Goal: Answer question/provide support: Share knowledge or assist other users

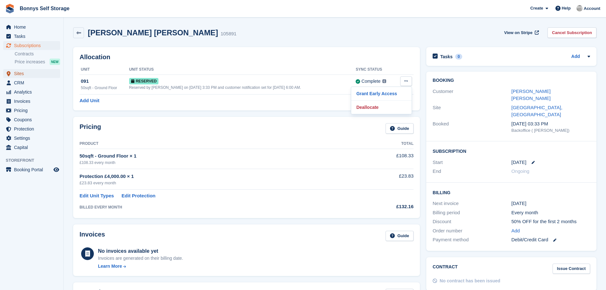
click at [19, 74] on span "Sites" at bounding box center [33, 73] width 38 height 9
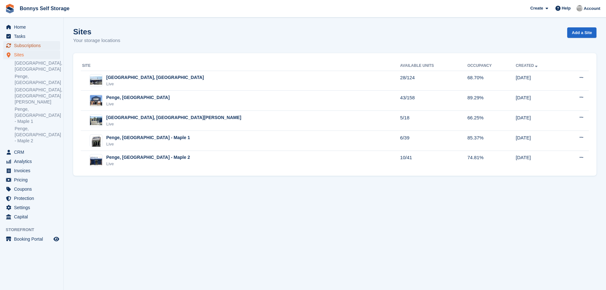
click at [29, 45] on span "Subscriptions" at bounding box center [33, 45] width 38 height 9
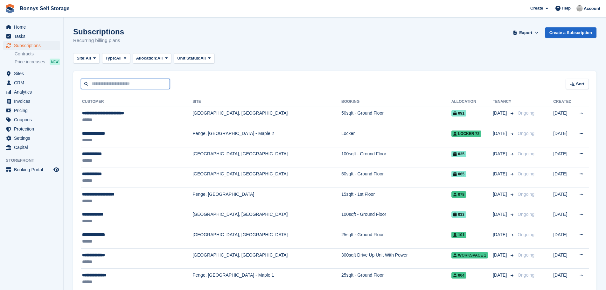
click at [99, 86] on input "text" at bounding box center [125, 84] width 89 height 10
type input "****"
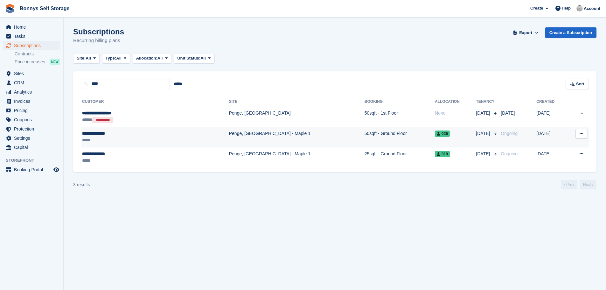
click at [103, 133] on div "**********" at bounding box center [126, 133] width 88 height 7
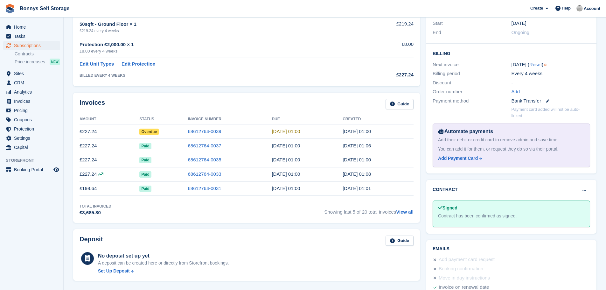
scroll to position [32, 0]
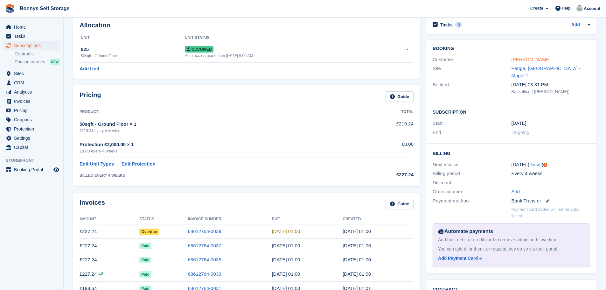
click at [534, 59] on link "Ms Jaya Wilder" at bounding box center [530, 59] width 39 height 5
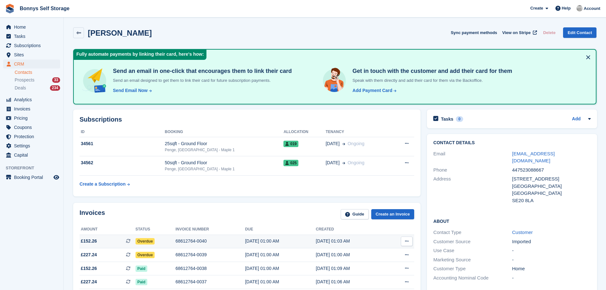
click at [185, 240] on div "68612764-0040" at bounding box center [210, 240] width 70 height 7
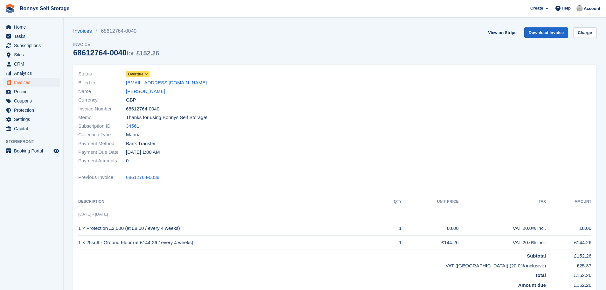
click at [147, 73] on icon at bounding box center [146, 74] width 3 height 4
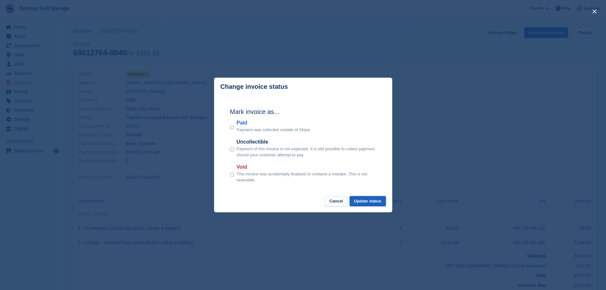
click at [369, 200] on button "Update status" at bounding box center [367, 201] width 36 height 10
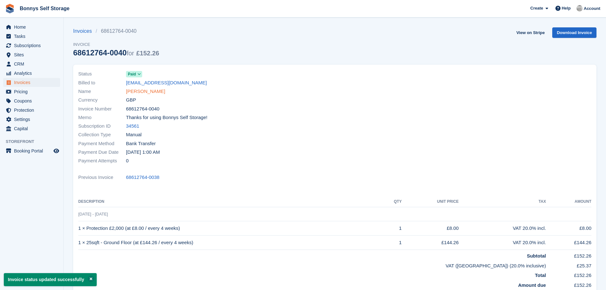
click at [150, 90] on link "Ms Jaya Wilder" at bounding box center [145, 91] width 39 height 7
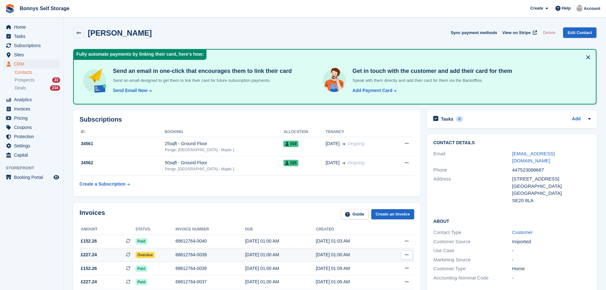
click at [177, 253] on div "68612764-0039" at bounding box center [210, 254] width 70 height 7
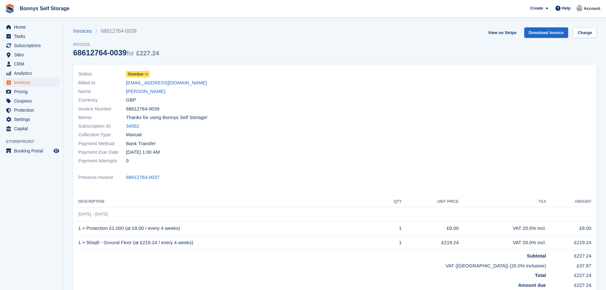
click at [147, 72] on icon at bounding box center [146, 74] width 3 height 4
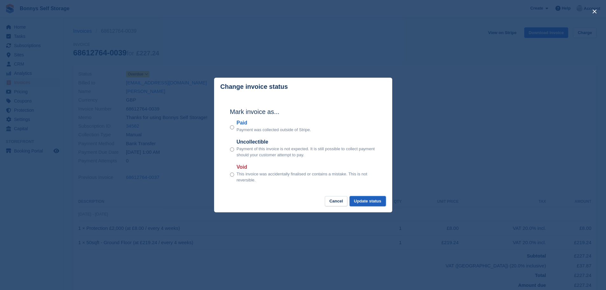
click at [371, 199] on button "Update status" at bounding box center [367, 201] width 36 height 10
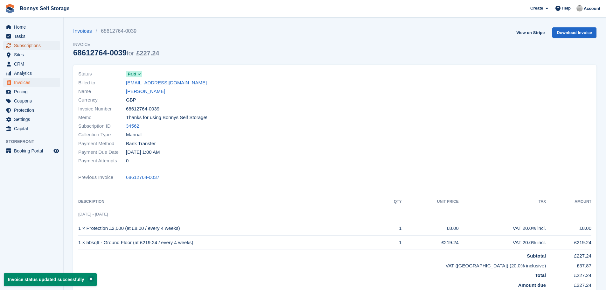
click at [24, 45] on span "Subscriptions" at bounding box center [33, 45] width 38 height 9
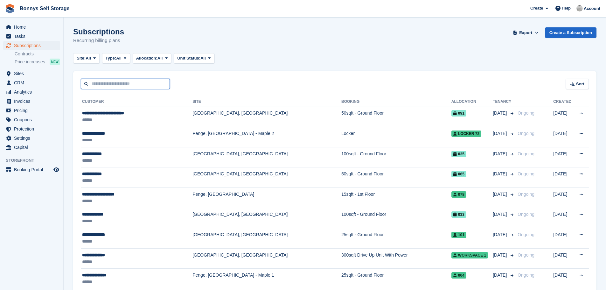
click at [92, 86] on input "text" at bounding box center [125, 84] width 89 height 10
type input "*****"
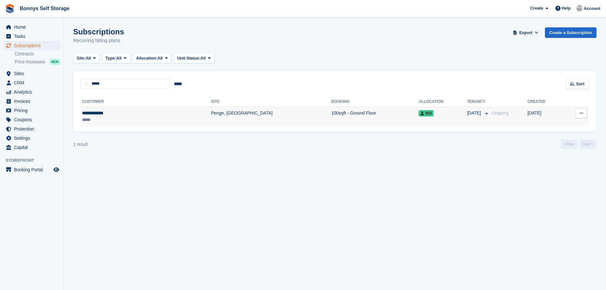
click at [211, 113] on td "Penge, [GEOGRAPHIC_DATA]" at bounding box center [271, 116] width 120 height 20
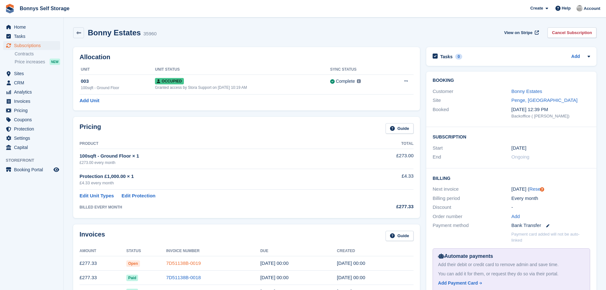
click at [191, 261] on link "7D51138B-0019" at bounding box center [183, 262] width 35 height 5
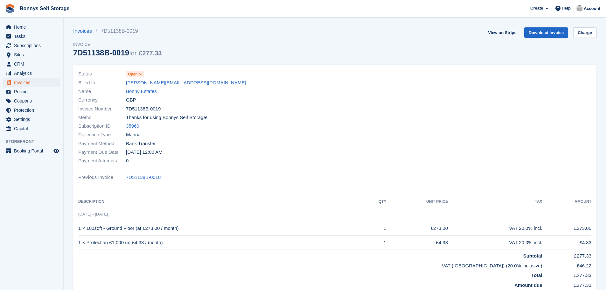
click at [141, 72] on icon at bounding box center [140, 74] width 3 height 4
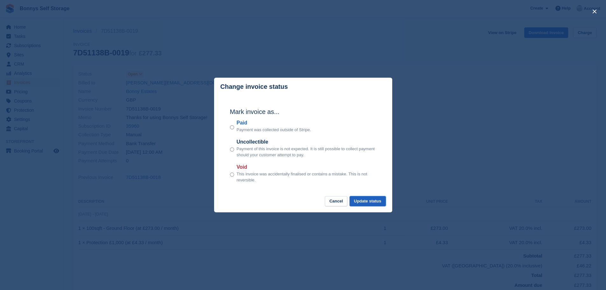
click at [371, 200] on button "Update status" at bounding box center [367, 201] width 36 height 10
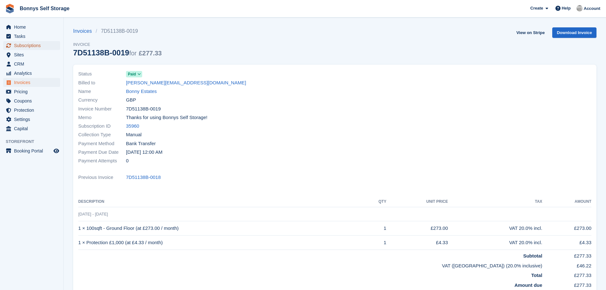
click at [22, 44] on span "Subscriptions" at bounding box center [33, 45] width 38 height 9
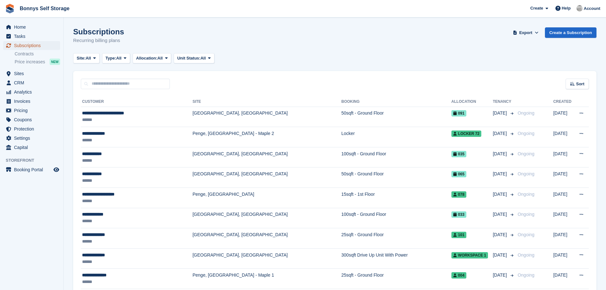
click at [35, 44] on span "Subscriptions" at bounding box center [33, 45] width 38 height 9
click at [21, 73] on span "Sites" at bounding box center [33, 73] width 38 height 9
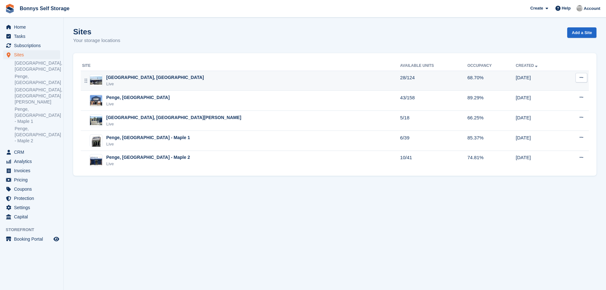
click at [124, 76] on div "[GEOGRAPHIC_DATA], [GEOGRAPHIC_DATA]" at bounding box center [155, 77] width 98 height 7
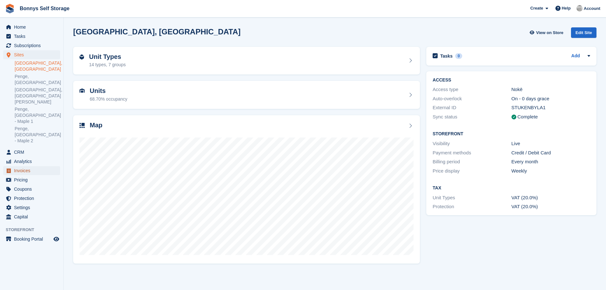
click at [24, 166] on span "Invoices" at bounding box center [33, 170] width 38 height 9
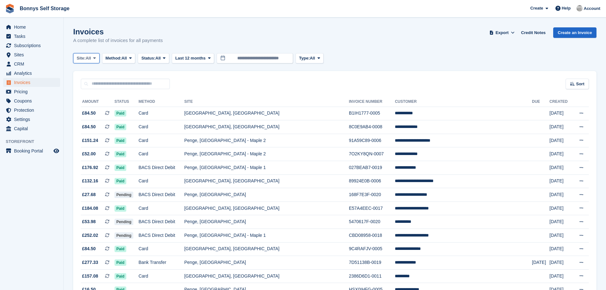
click at [96, 58] on icon at bounding box center [94, 58] width 3 height 4
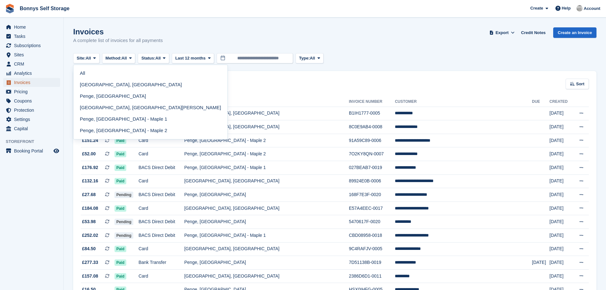
click at [18, 82] on span "Invoices" at bounding box center [33, 82] width 38 height 9
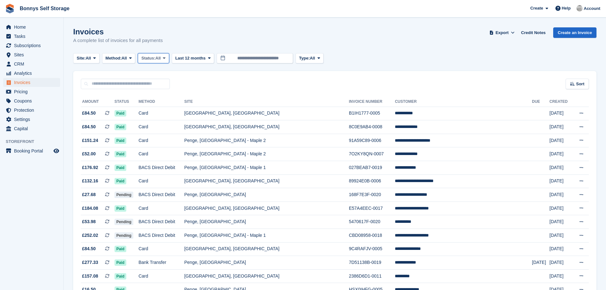
click at [167, 57] on span at bounding box center [163, 58] width 5 height 5
click at [154, 108] on link "Open" at bounding box center [167, 107] width 55 height 11
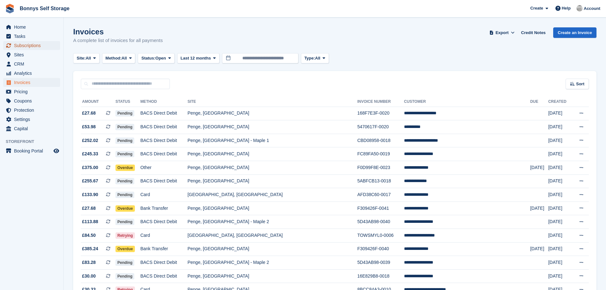
click at [25, 44] on span "Subscriptions" at bounding box center [33, 45] width 38 height 9
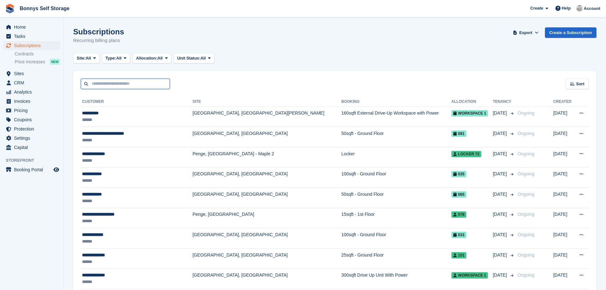
click at [99, 84] on input "text" at bounding box center [125, 84] width 89 height 10
type input "****"
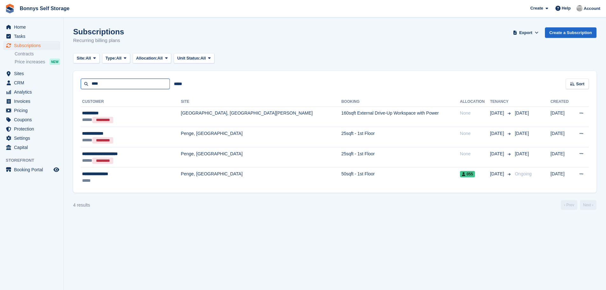
drag, startPoint x: 103, startPoint y: 82, endPoint x: 83, endPoint y: 82, distance: 20.0
click at [83, 82] on input "****" at bounding box center [125, 84] width 89 height 10
type input "*****"
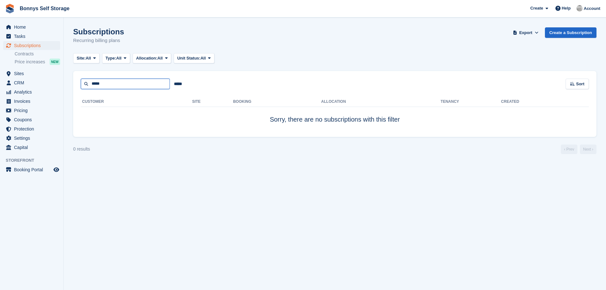
drag, startPoint x: 106, startPoint y: 83, endPoint x: 86, endPoint y: 82, distance: 19.1
click at [86, 82] on input "*****" at bounding box center [125, 84] width 89 height 10
type input "***"
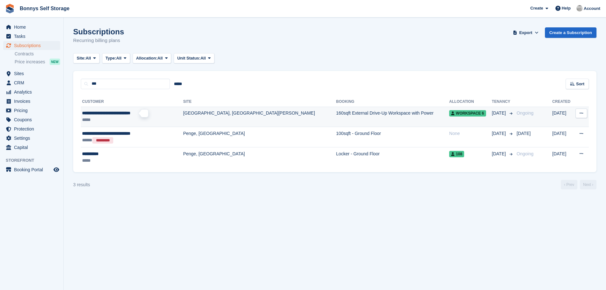
click at [130, 112] on span "**********" at bounding box center [106, 113] width 48 height 4
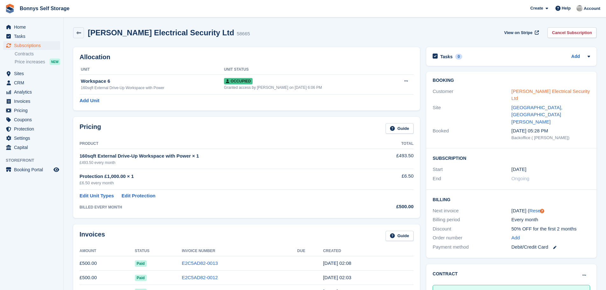
click at [534, 90] on link "[PERSON_NAME] Electrical Security Ltd" at bounding box center [550, 94] width 79 height 13
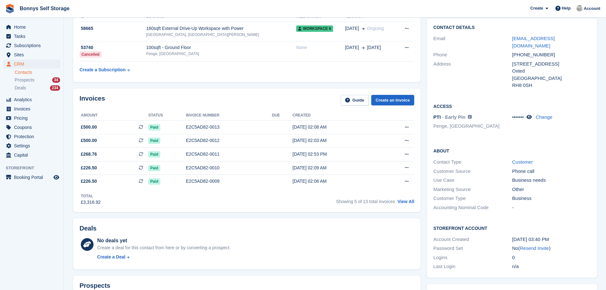
scroll to position [127, 0]
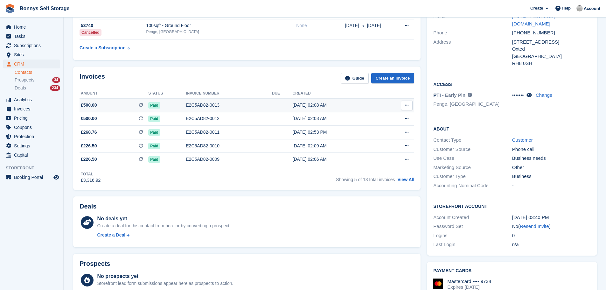
click at [197, 105] on div "E2C5AD82-0013" at bounding box center [229, 105] width 86 height 7
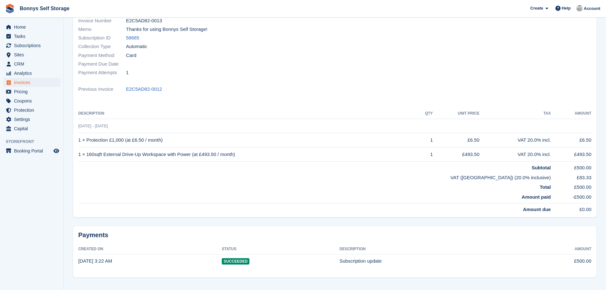
scroll to position [104, 0]
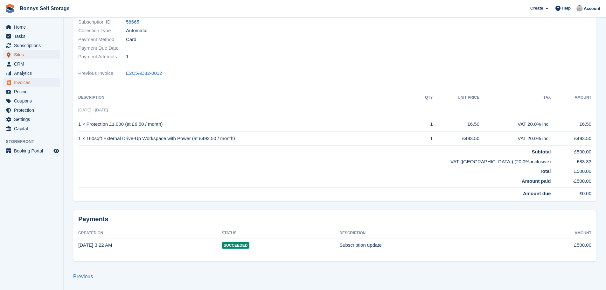
click at [18, 54] on span "Sites" at bounding box center [33, 54] width 38 height 9
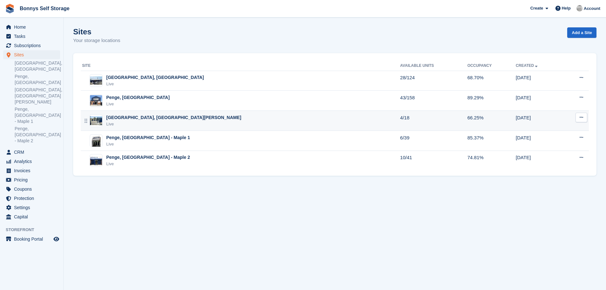
click at [137, 118] on div "[GEOGRAPHIC_DATA], [GEOGRAPHIC_DATA][PERSON_NAME]" at bounding box center [173, 117] width 135 height 7
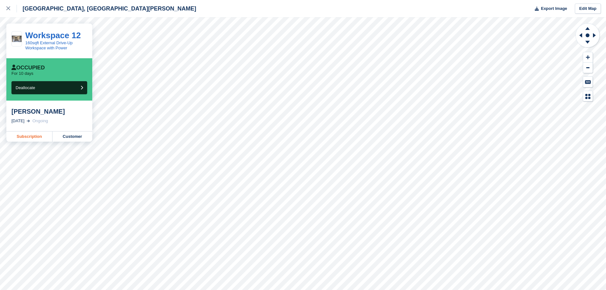
click at [28, 138] on link "Subscription" at bounding box center [29, 136] width 46 height 10
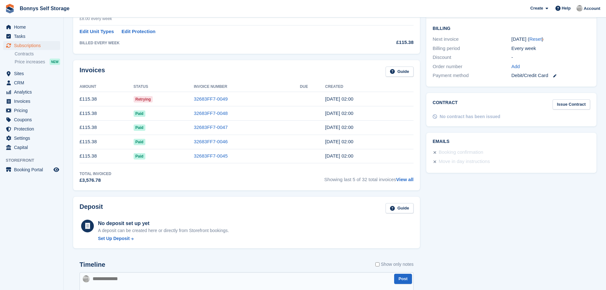
scroll to position [191, 0]
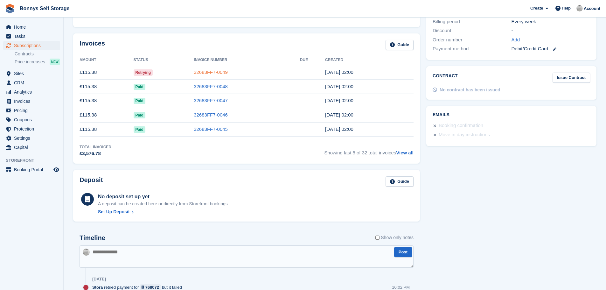
click at [211, 73] on link "32683FF7-0049" at bounding box center [211, 71] width 34 height 5
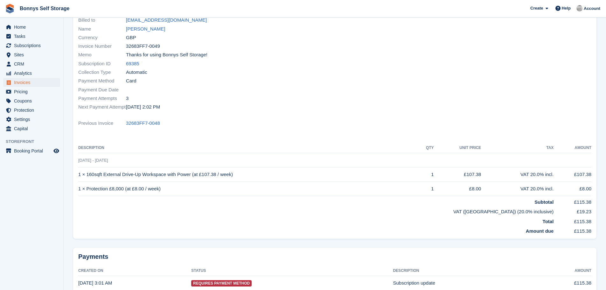
scroll to position [102, 0]
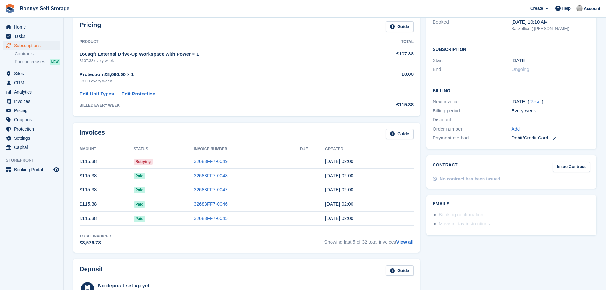
scroll to position [191, 0]
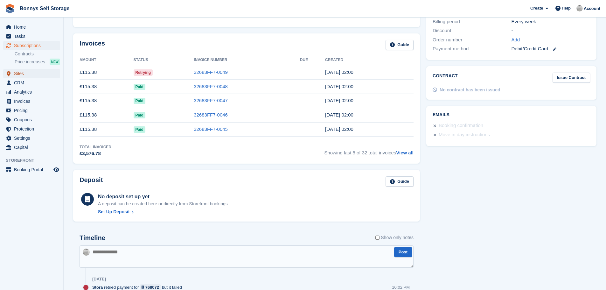
click at [20, 73] on span "Sites" at bounding box center [33, 73] width 38 height 9
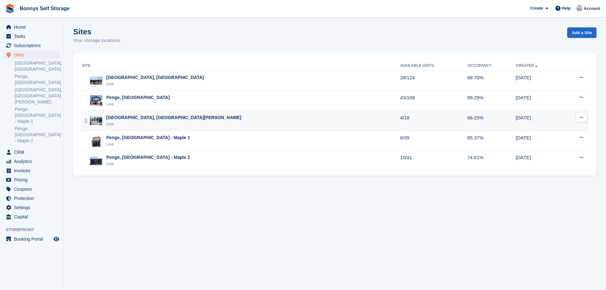
click at [149, 117] on div "[GEOGRAPHIC_DATA], [GEOGRAPHIC_DATA][PERSON_NAME]" at bounding box center [173, 117] width 135 height 7
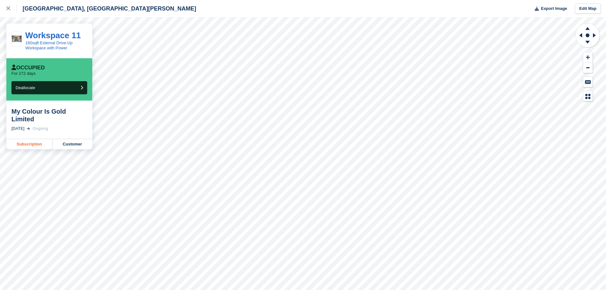
click at [28, 139] on link "Subscription" at bounding box center [29, 144] width 46 height 10
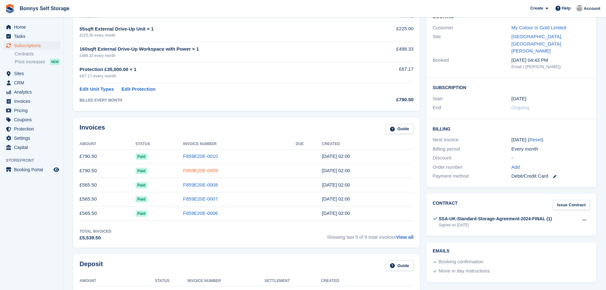
scroll to position [147, 0]
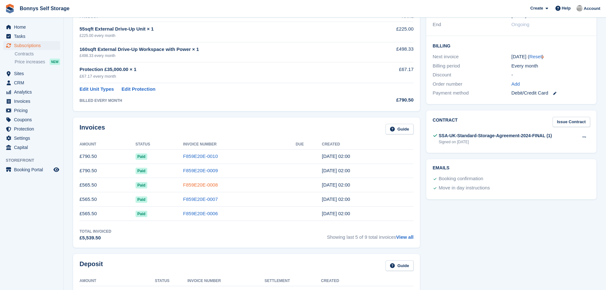
click at [195, 183] on link "F859E20E-0008" at bounding box center [200, 184] width 35 height 5
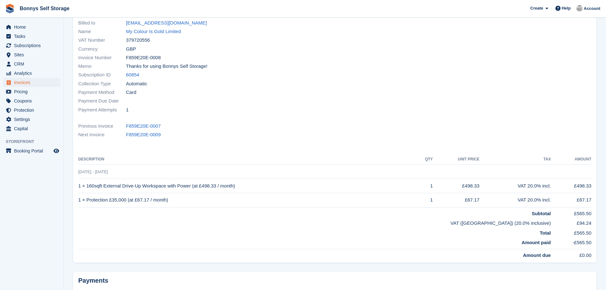
scroll to position [64, 0]
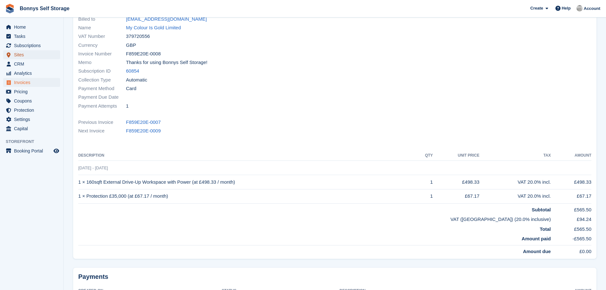
click at [19, 55] on span "Sites" at bounding box center [33, 54] width 38 height 9
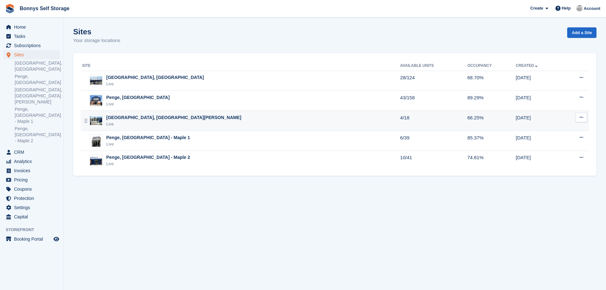
click at [134, 117] on div "[GEOGRAPHIC_DATA], [GEOGRAPHIC_DATA][PERSON_NAME]" at bounding box center [173, 117] width 135 height 7
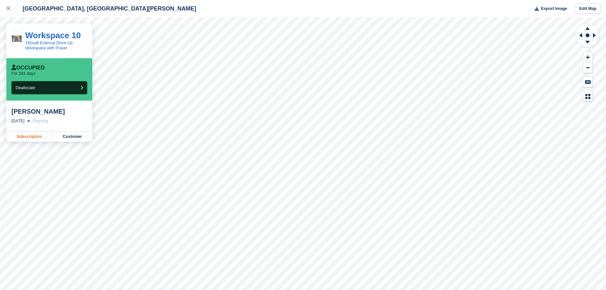
click at [35, 137] on link "Subscription" at bounding box center [29, 136] width 46 height 10
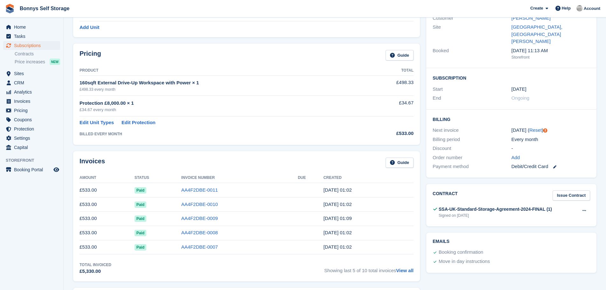
scroll to position [95, 0]
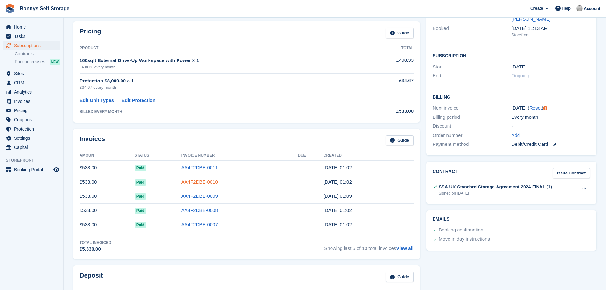
click at [192, 181] on link "AA4F2DBE-0010" at bounding box center [199, 181] width 37 height 5
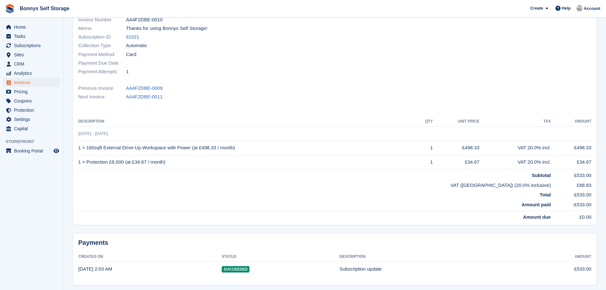
scroll to position [95, 0]
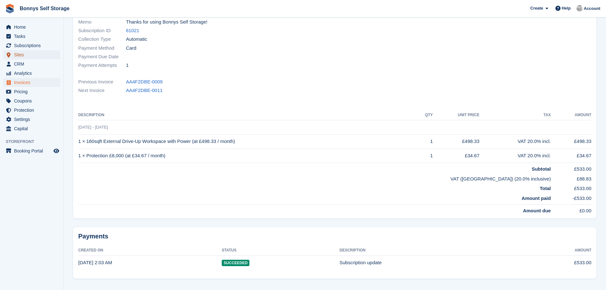
click at [21, 53] on span "Sites" at bounding box center [33, 54] width 38 height 9
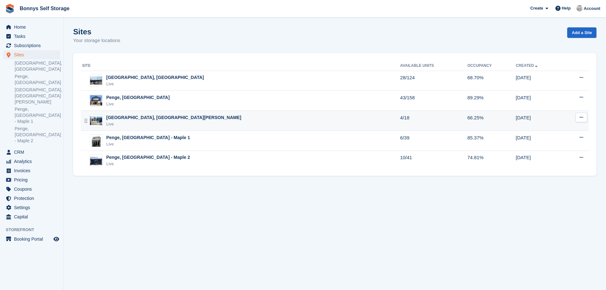
click at [135, 115] on div "[GEOGRAPHIC_DATA], [GEOGRAPHIC_DATA][PERSON_NAME]" at bounding box center [173, 117] width 135 height 7
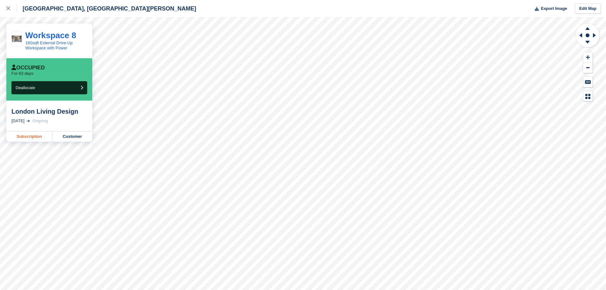
click at [34, 136] on link "Subscription" at bounding box center [29, 136] width 46 height 10
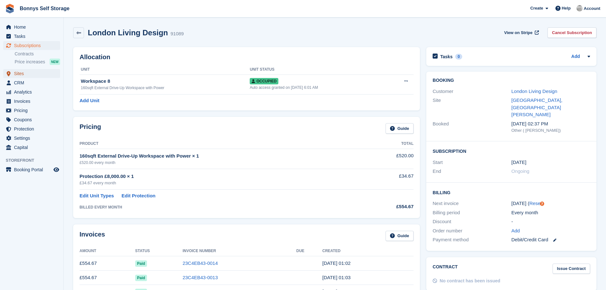
click at [19, 73] on span "Sites" at bounding box center [33, 73] width 38 height 9
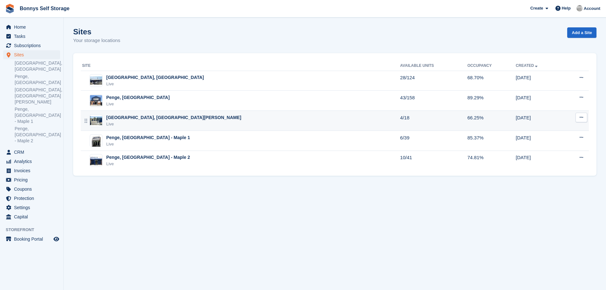
click at [133, 117] on div "[GEOGRAPHIC_DATA], [GEOGRAPHIC_DATA][PERSON_NAME]" at bounding box center [173, 117] width 135 height 7
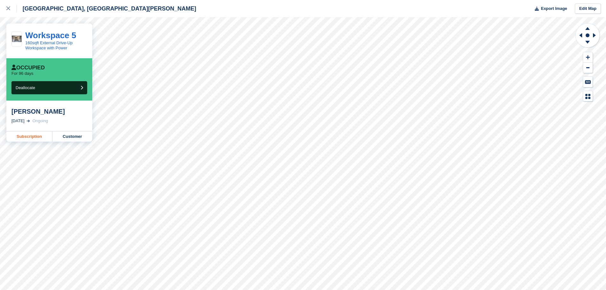
click at [32, 136] on link "Subscription" at bounding box center [29, 136] width 46 height 10
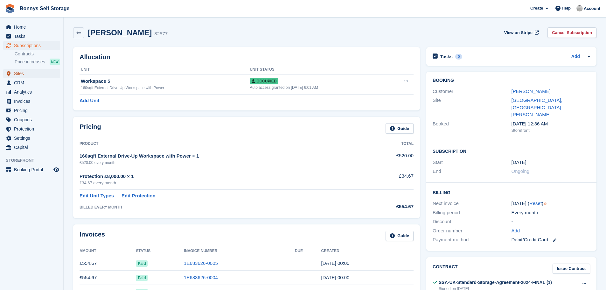
click at [16, 72] on span "Sites" at bounding box center [33, 73] width 38 height 9
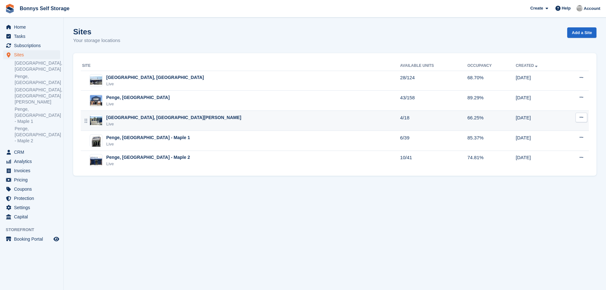
click at [136, 118] on div "[GEOGRAPHIC_DATA], [GEOGRAPHIC_DATA][PERSON_NAME]" at bounding box center [173, 117] width 135 height 7
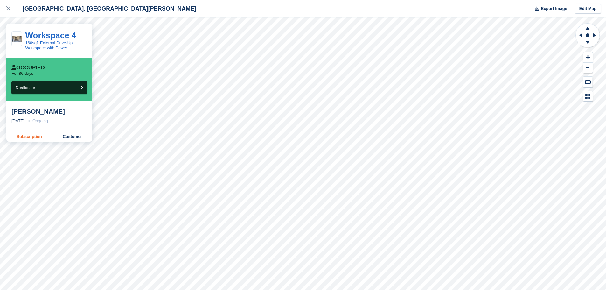
click at [29, 137] on link "Subscription" at bounding box center [29, 136] width 46 height 10
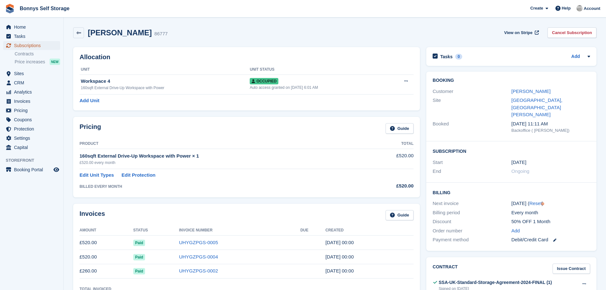
click at [24, 44] on span "Subscriptions" at bounding box center [33, 45] width 38 height 9
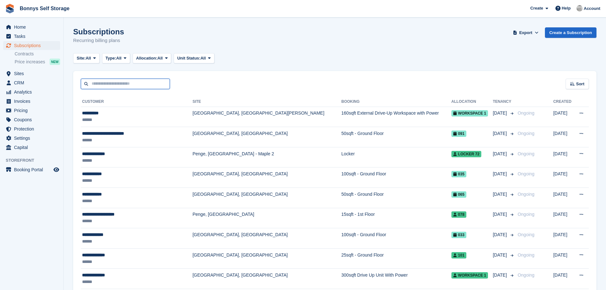
drag, startPoint x: 93, startPoint y: 83, endPoint x: 100, endPoint y: 79, distance: 8.7
click at [93, 83] on input "text" at bounding box center [125, 84] width 89 height 10
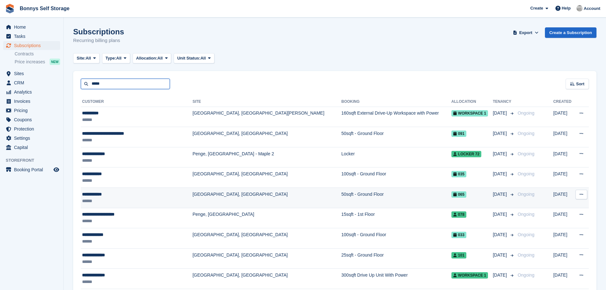
type input "*****"
click at [102, 194] on div "**********" at bounding box center [131, 194] width 98 height 7
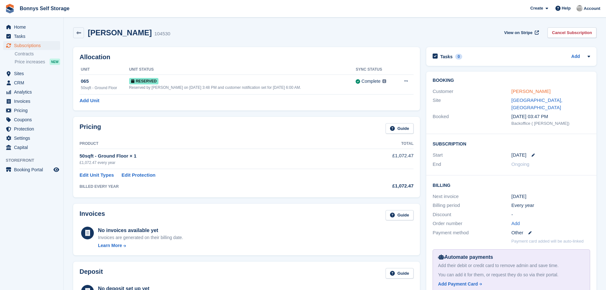
click at [529, 90] on link "Helen Craske" at bounding box center [530, 90] width 39 height 5
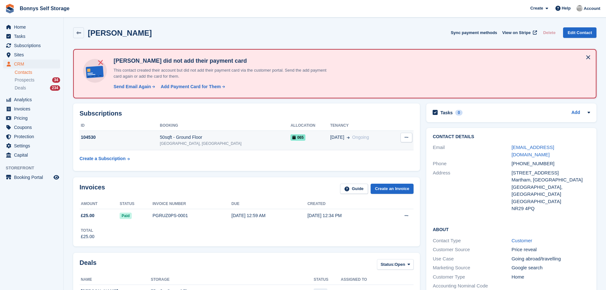
click at [201, 136] on div "50sqft - Ground Floor" at bounding box center [225, 137] width 131 height 7
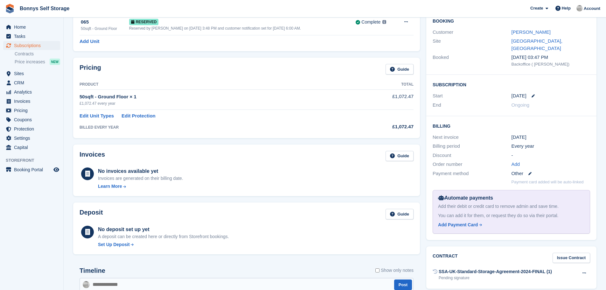
scroll to position [127, 0]
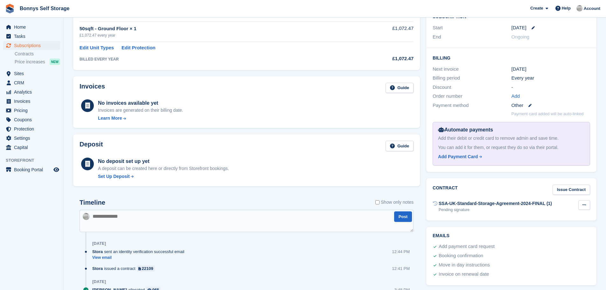
click at [585, 202] on icon at bounding box center [583, 204] width 3 height 4
click at [556, 221] on p "Send contract" at bounding box center [558, 225] width 55 height 8
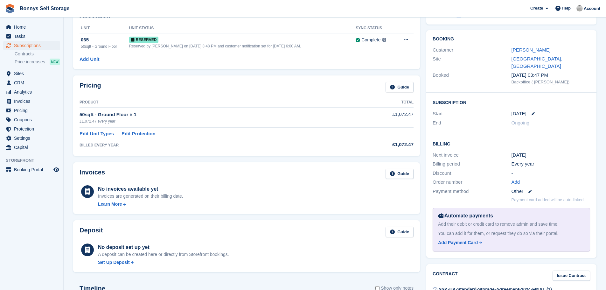
scroll to position [0, 0]
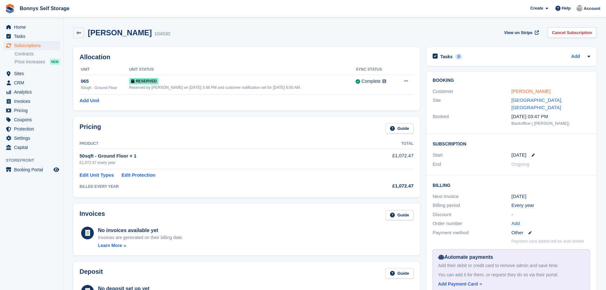
click at [534, 93] on link "Helen Craske" at bounding box center [530, 90] width 39 height 5
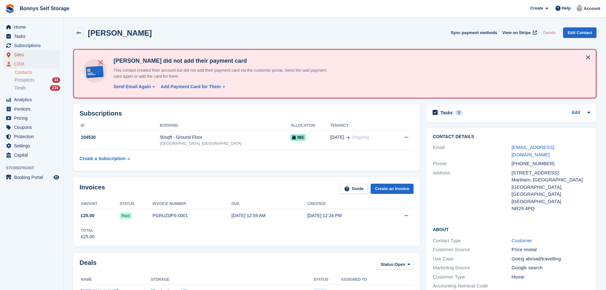
click at [21, 52] on span "Sites" at bounding box center [33, 54] width 38 height 9
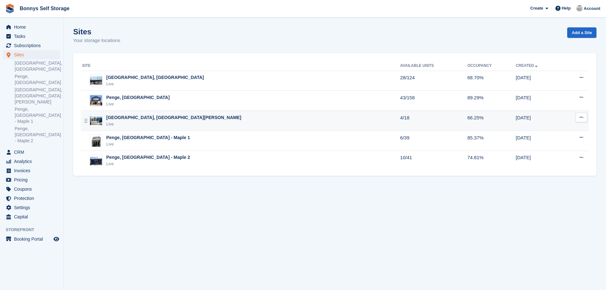
click at [132, 118] on div "[GEOGRAPHIC_DATA], [GEOGRAPHIC_DATA][PERSON_NAME]" at bounding box center [173, 117] width 135 height 7
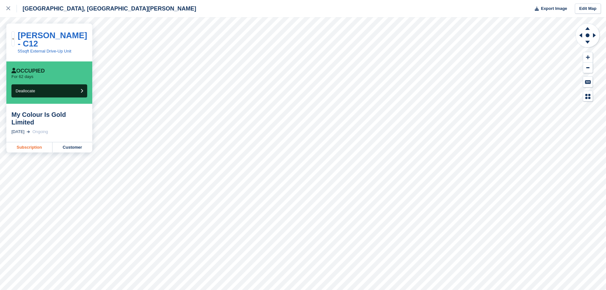
click at [31, 142] on link "Subscription" at bounding box center [29, 147] width 46 height 10
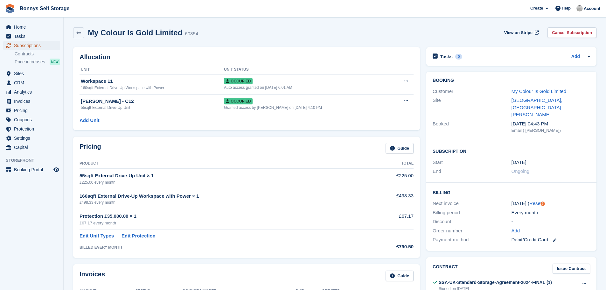
click at [31, 44] on span "Subscriptions" at bounding box center [33, 45] width 38 height 9
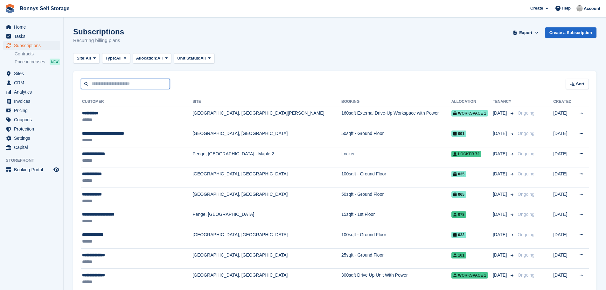
click at [109, 83] on input "text" at bounding box center [125, 84] width 89 height 10
type input "***"
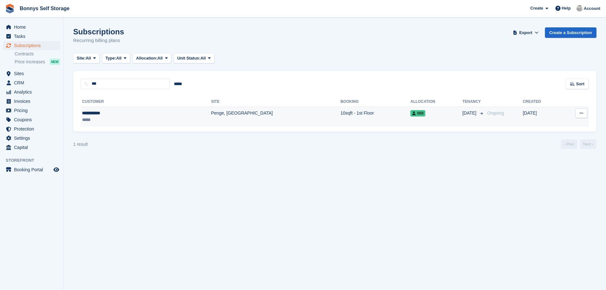
click at [211, 113] on td "Penge, [GEOGRAPHIC_DATA]" at bounding box center [275, 116] width 129 height 20
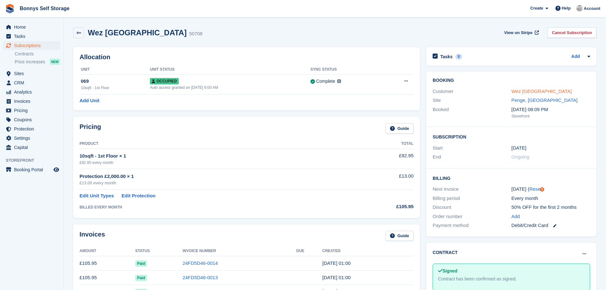
click at [532, 90] on link "Wez [GEOGRAPHIC_DATA]" at bounding box center [541, 90] width 60 height 5
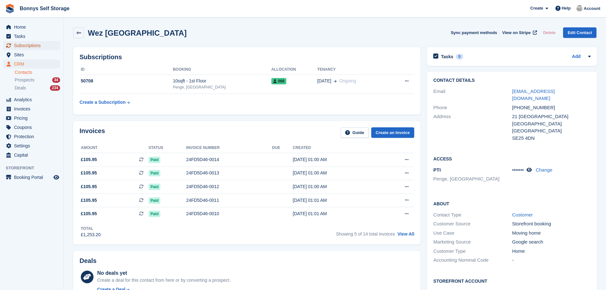
click at [27, 45] on span "Subscriptions" at bounding box center [33, 45] width 38 height 9
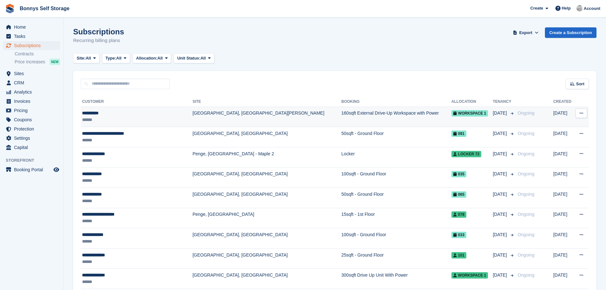
click at [88, 113] on div "**********" at bounding box center [131, 113] width 98 height 7
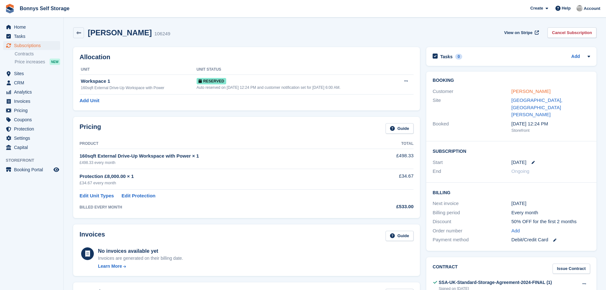
click at [529, 89] on link "[PERSON_NAME]" at bounding box center [530, 90] width 39 height 5
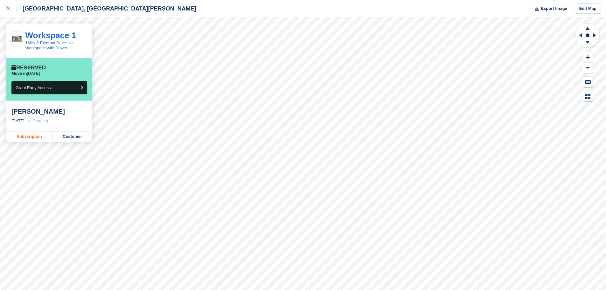
click at [32, 138] on link "Subscription" at bounding box center [29, 136] width 46 height 10
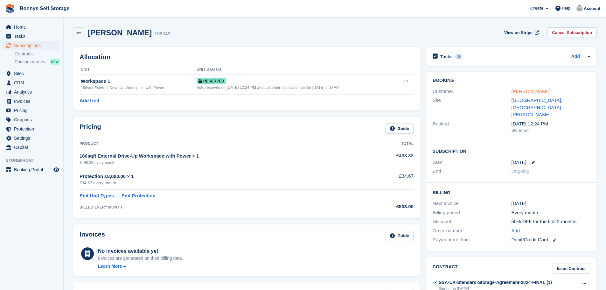
click at [524, 90] on link "[PERSON_NAME]" at bounding box center [530, 90] width 39 height 5
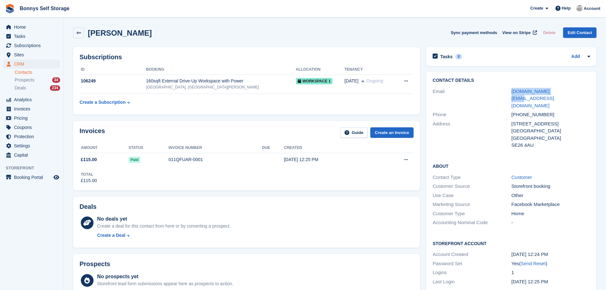
drag, startPoint x: 557, startPoint y: 92, endPoint x: 508, endPoint y: 91, distance: 49.0
click at [508, 91] on div "Email [DOMAIN_NAME][EMAIL_ADDRESS][DOMAIN_NAME]" at bounding box center [510, 99] width 157 height 24
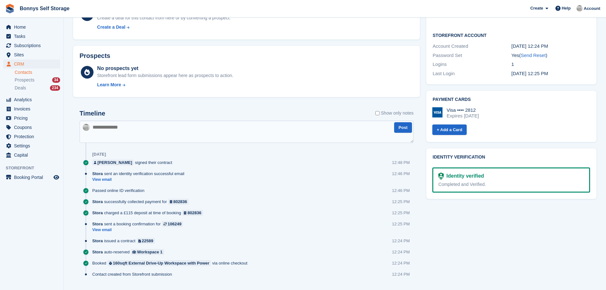
scroll to position [223, 0]
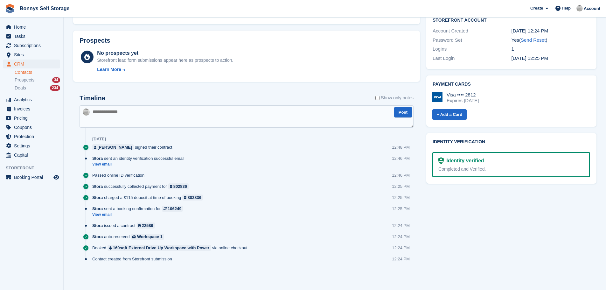
click at [96, 108] on textarea at bounding box center [246, 116] width 334 height 22
paste textarea "**********"
type textarea "**********"
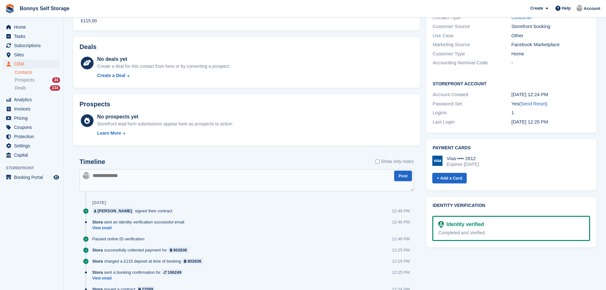
scroll to position [0, 0]
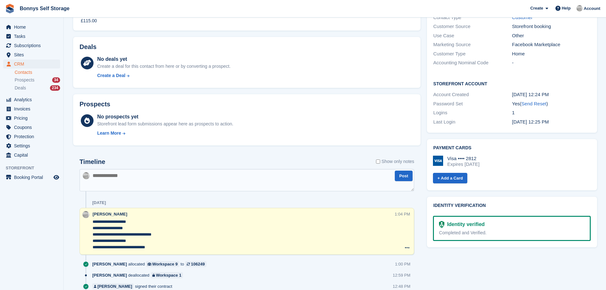
click at [119, 213] on div "[PERSON_NAME]" at bounding box center [241, 214] width 299 height 6
click at [93, 221] on textarea "**********" at bounding box center [243, 234] width 302 height 32
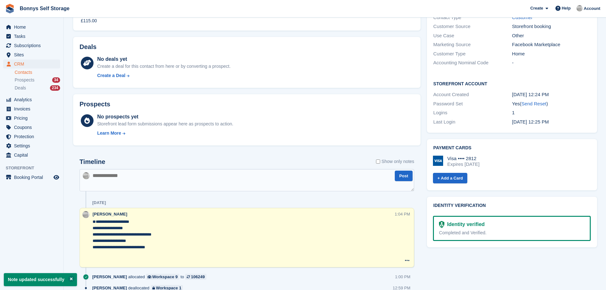
click at [95, 222] on textarea "**********" at bounding box center [243, 240] width 302 height 44
click at [94, 220] on textarea "**********" at bounding box center [243, 240] width 302 height 44
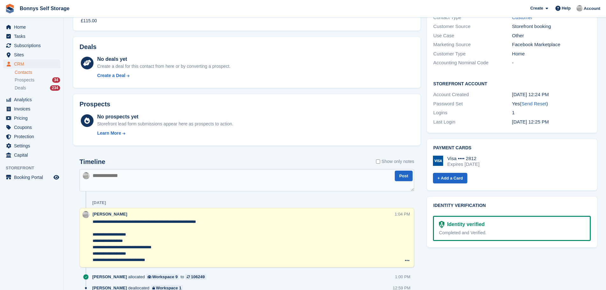
type textarea "**********"
